Goal: Communication & Community: Answer question/provide support

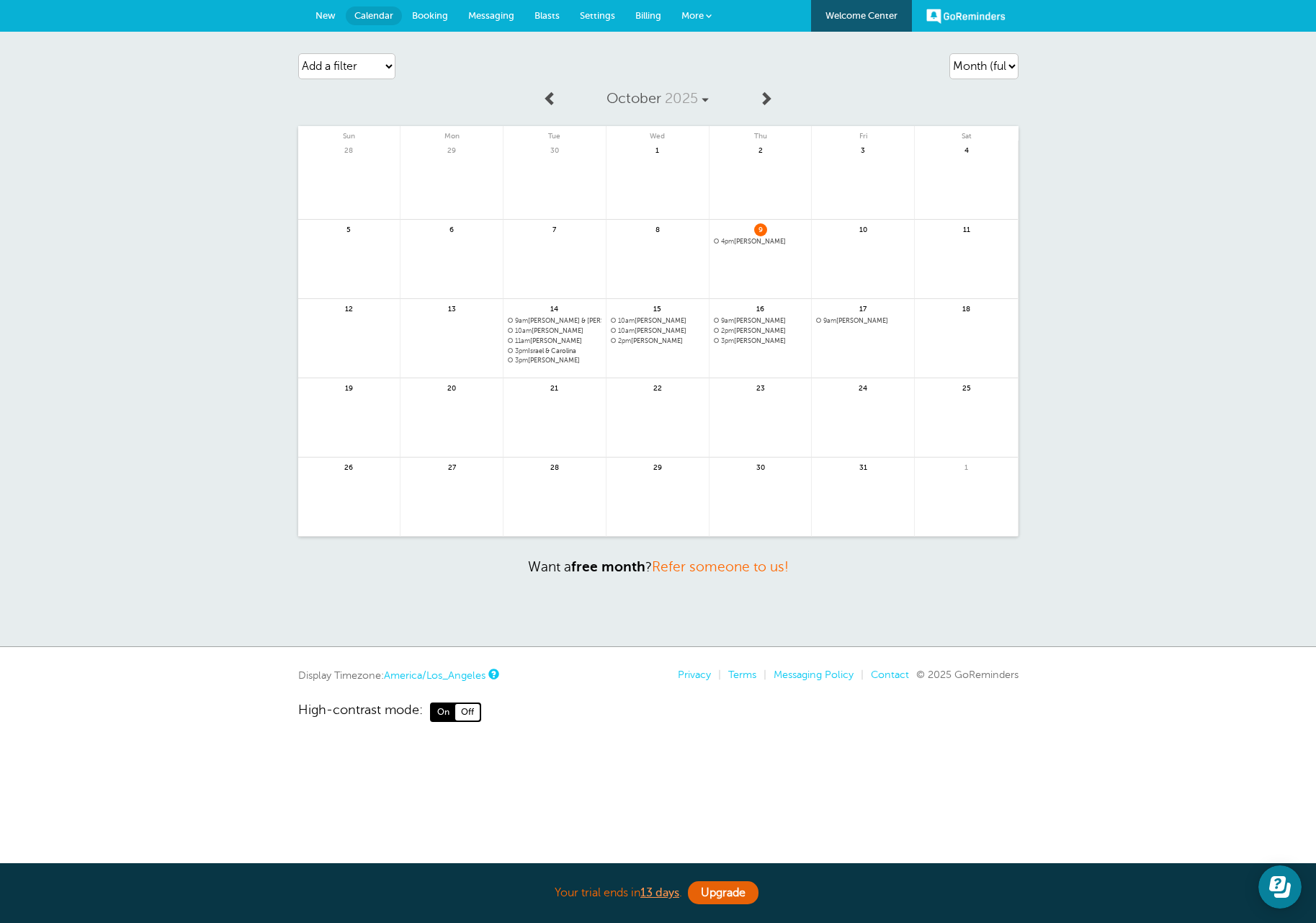
click at [481, 17] on span "Messaging" at bounding box center [491, 15] width 46 height 11
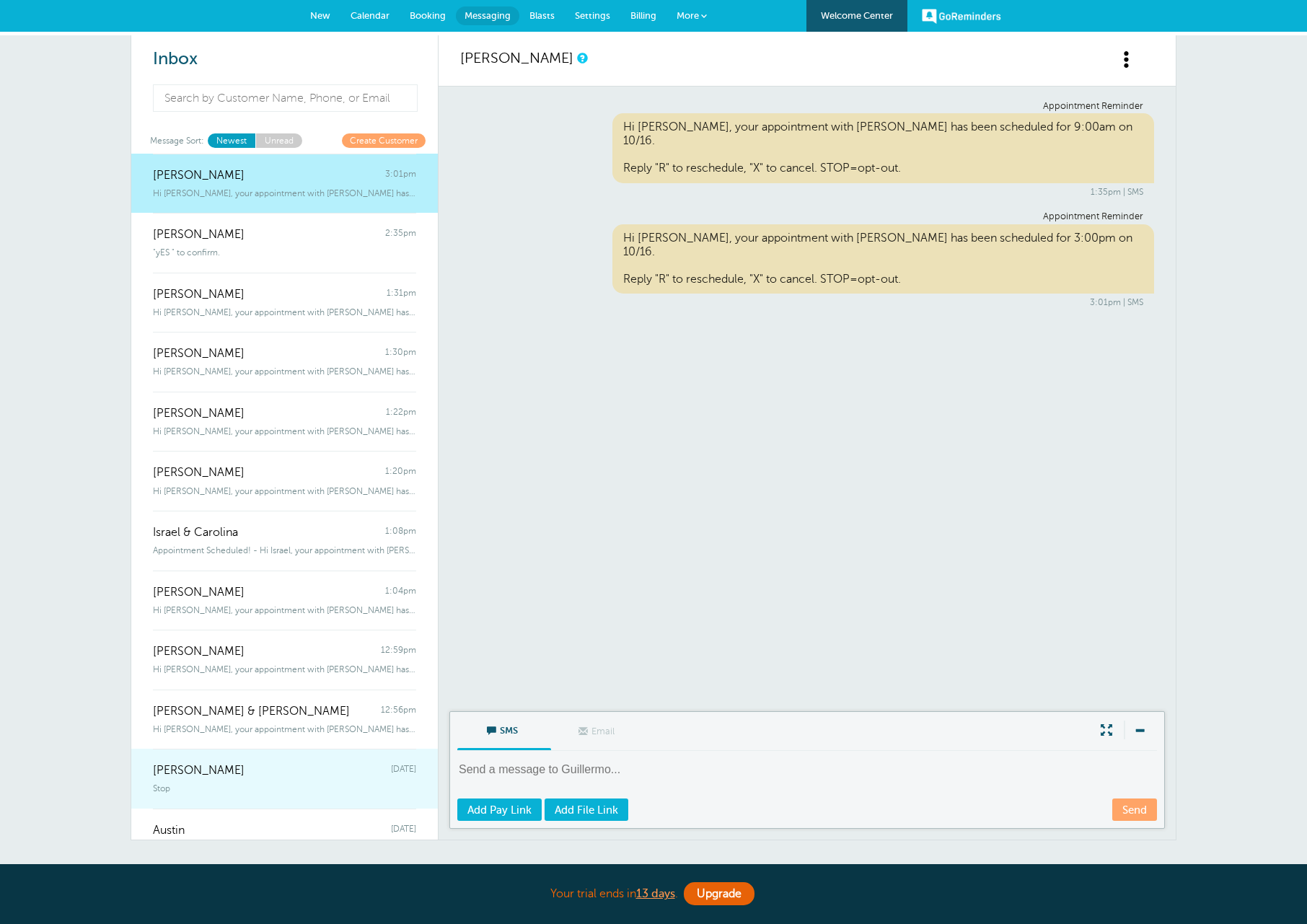
click at [260, 763] on div "Lars Welch Wednesday" at bounding box center [284, 763] width 263 height 29
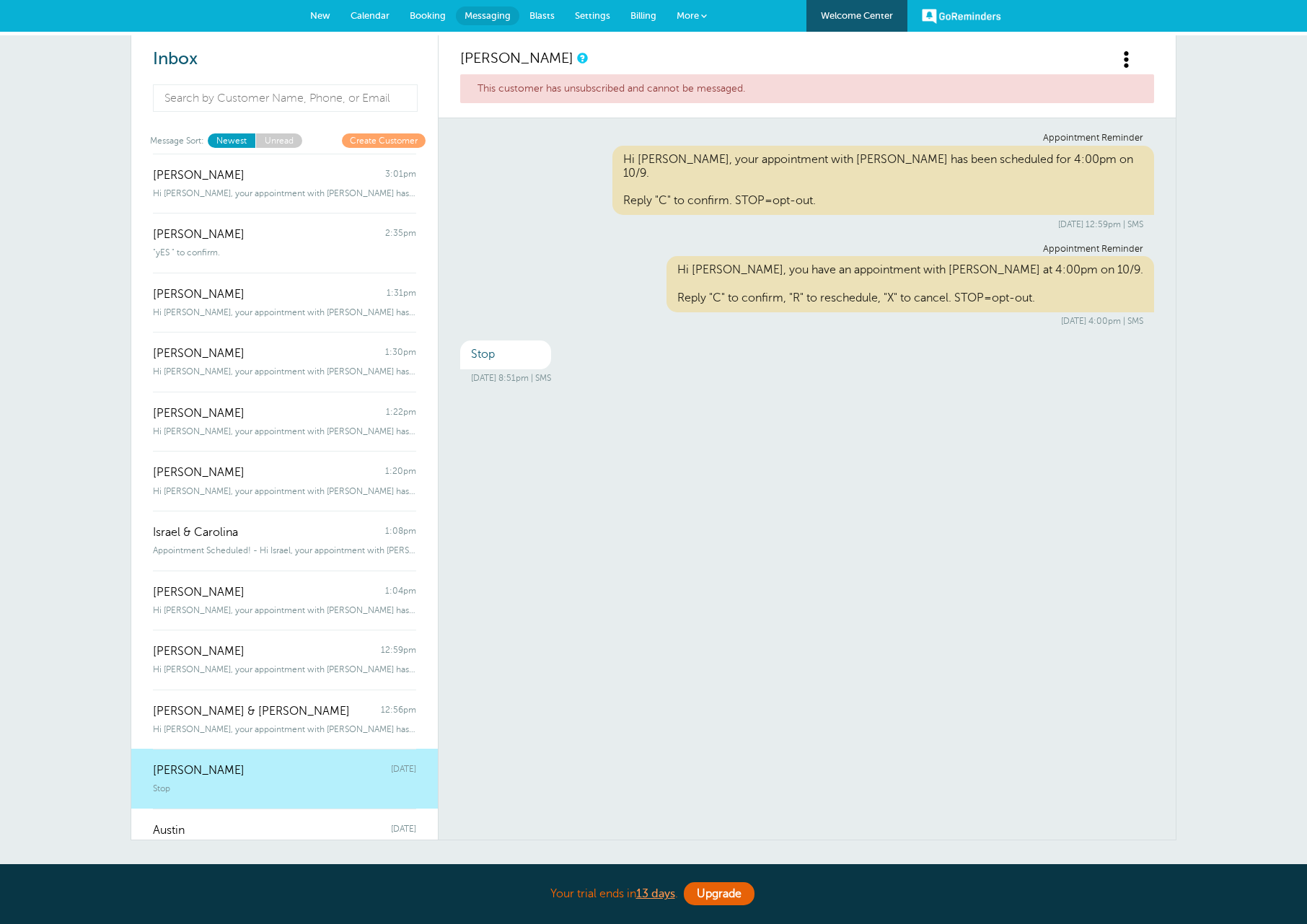
click at [382, 15] on span "Calendar" at bounding box center [370, 15] width 39 height 11
